Goal: Navigation & Orientation: Find specific page/section

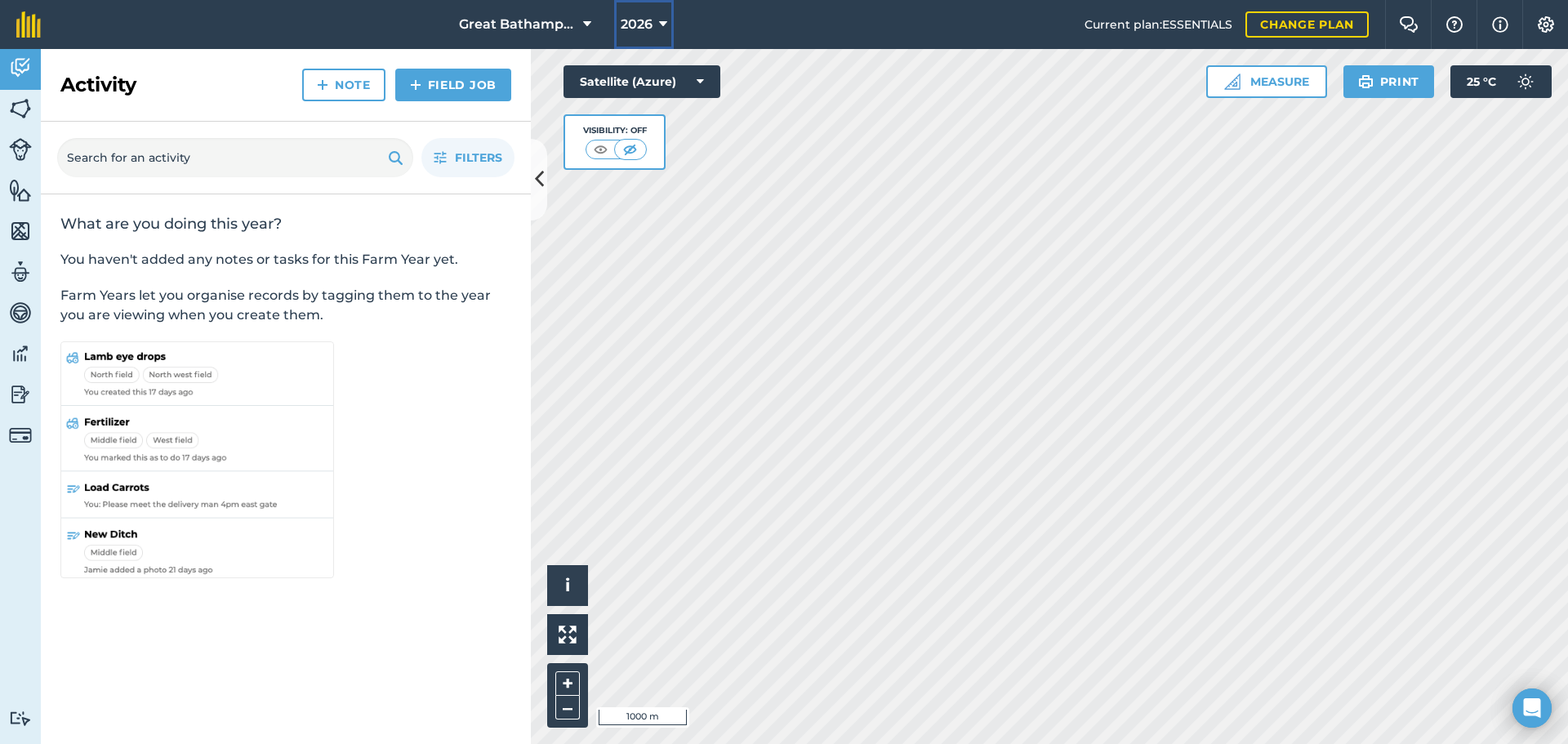
click at [659, 29] on icon at bounding box center [663, 25] width 9 height 20
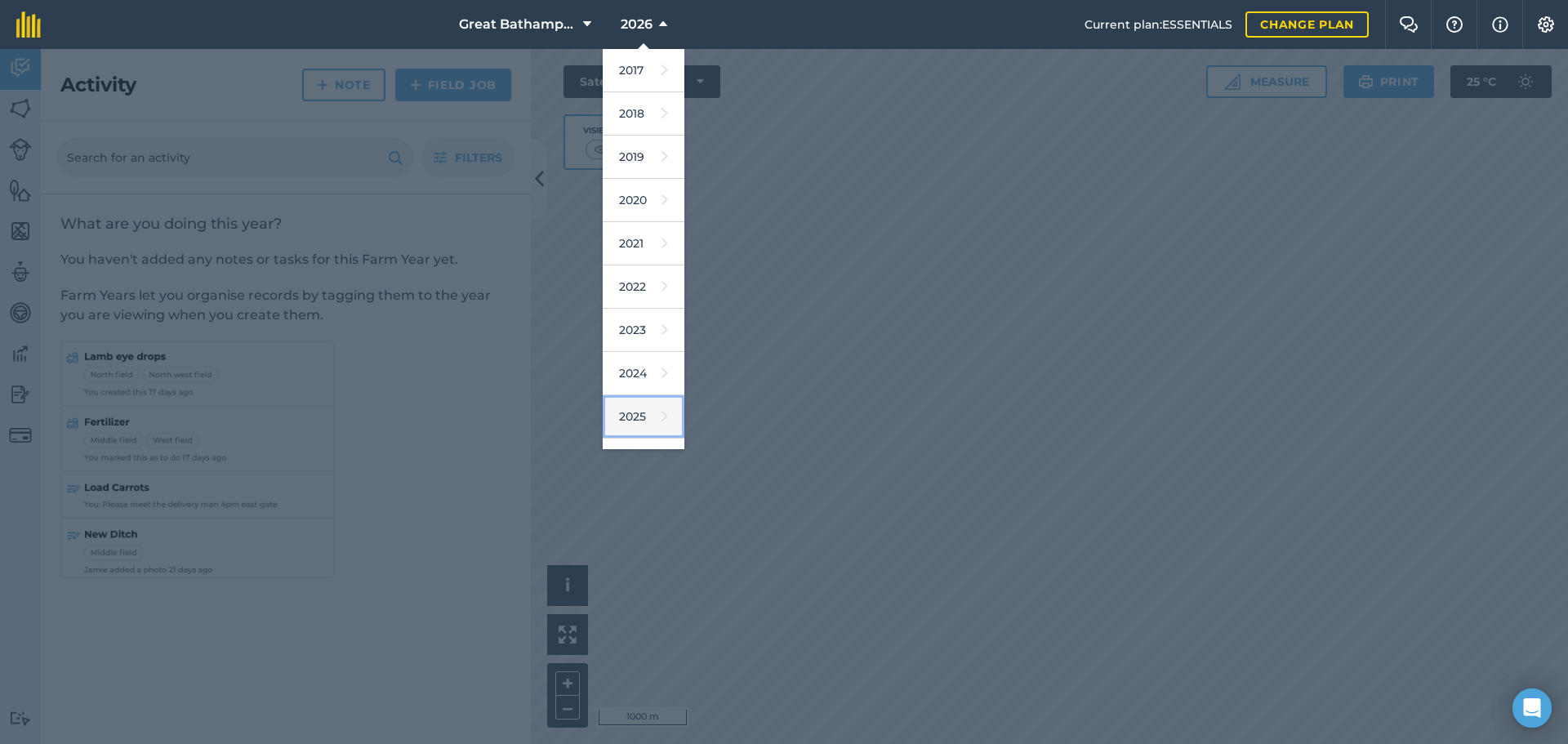
click at [640, 421] on link "2025" at bounding box center [643, 417] width 81 height 43
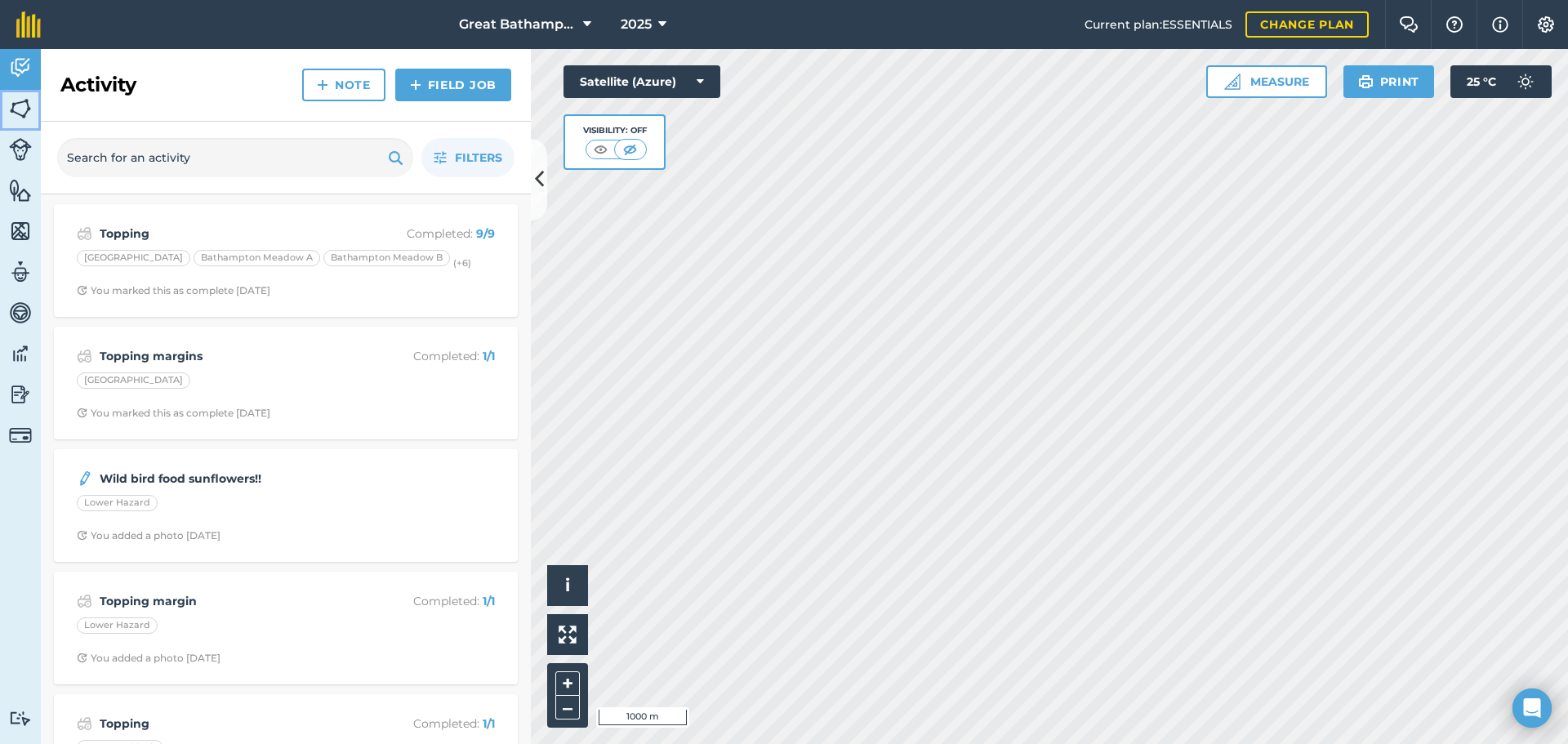
click at [15, 111] on img at bounding box center [21, 109] width 23 height 25
